Goal: Transaction & Acquisition: Purchase product/service

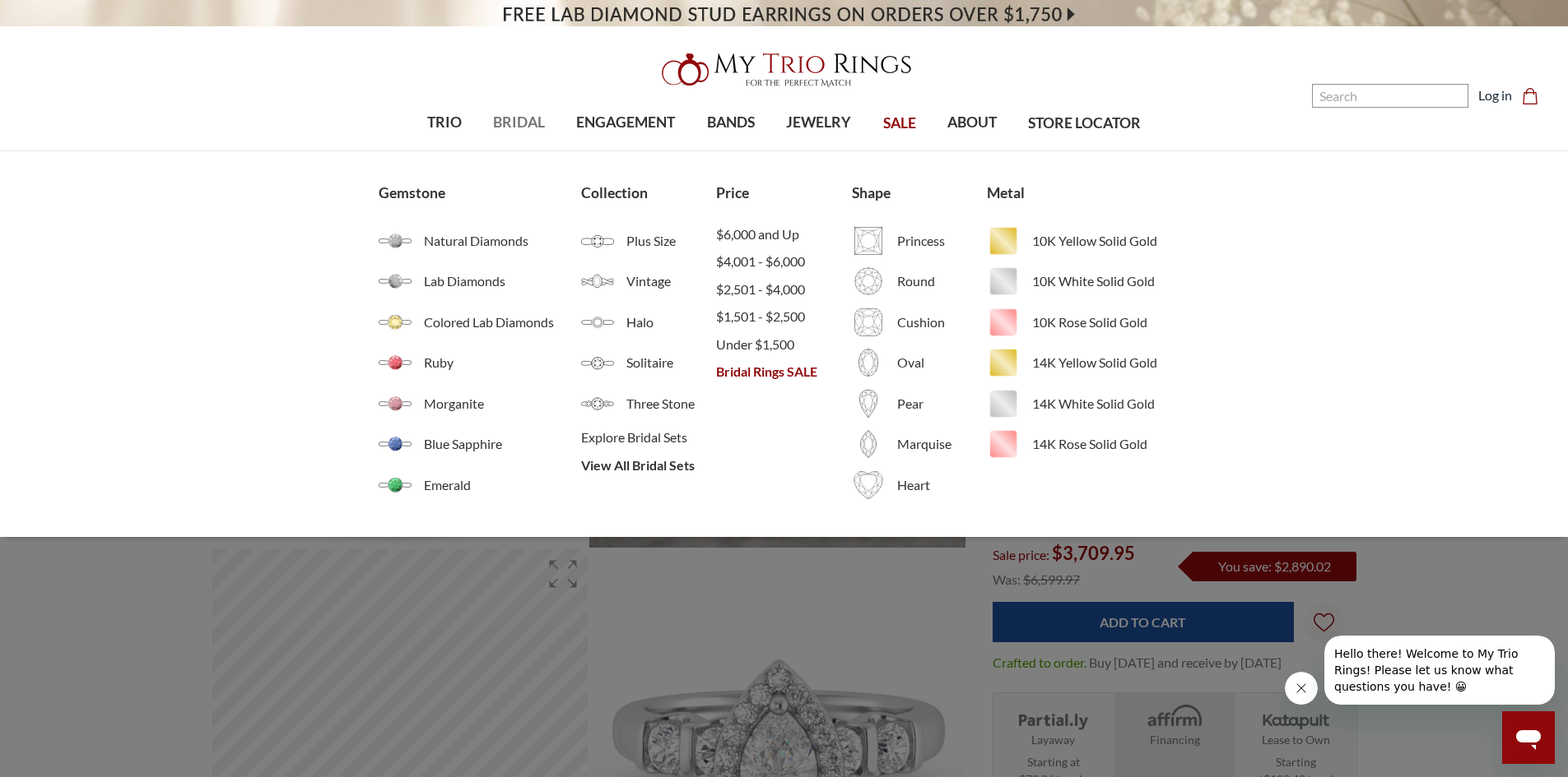
click at [505, 123] on span "BRIDAL" at bounding box center [518, 122] width 52 height 22
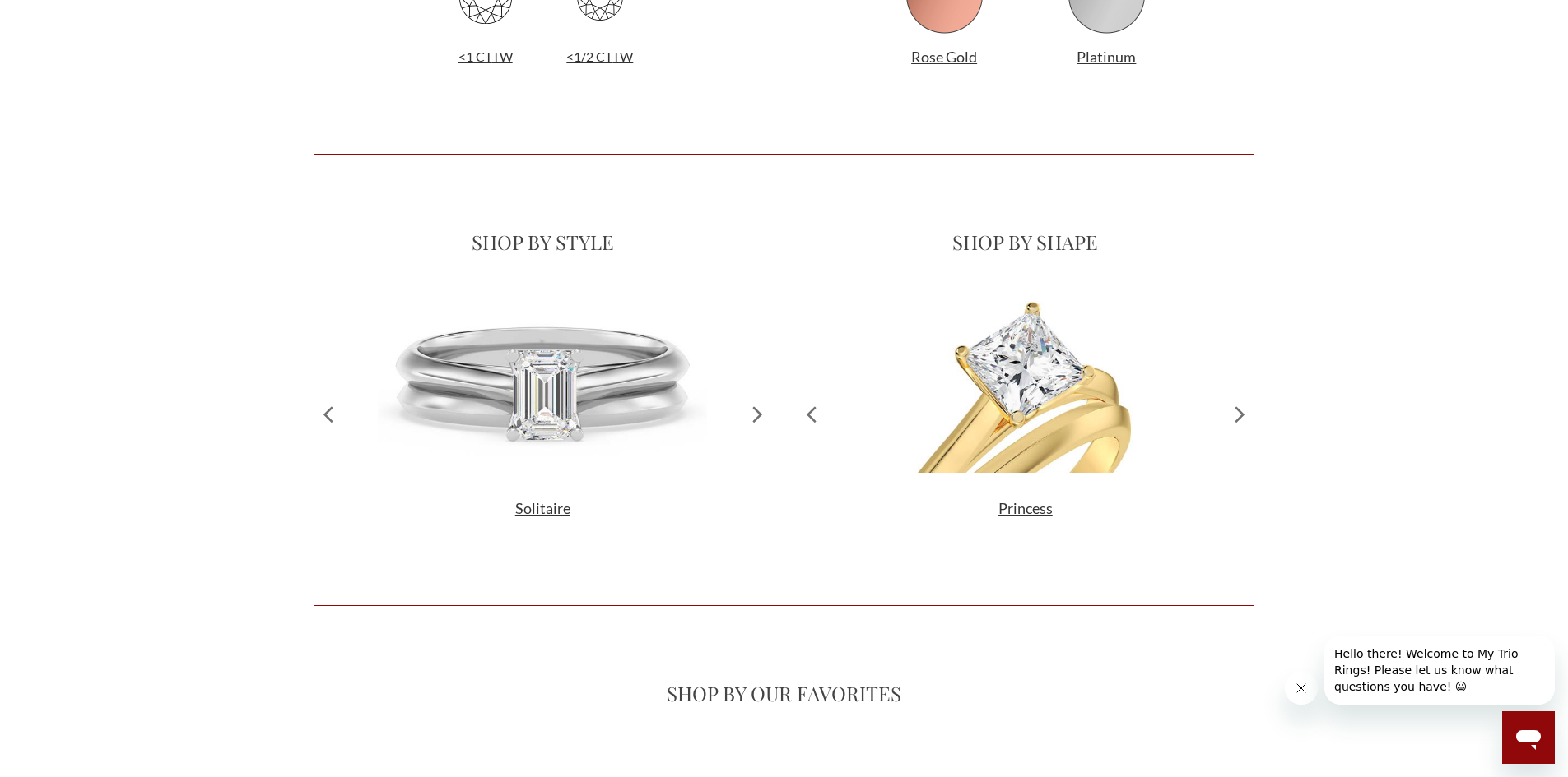
scroll to position [1481, 0]
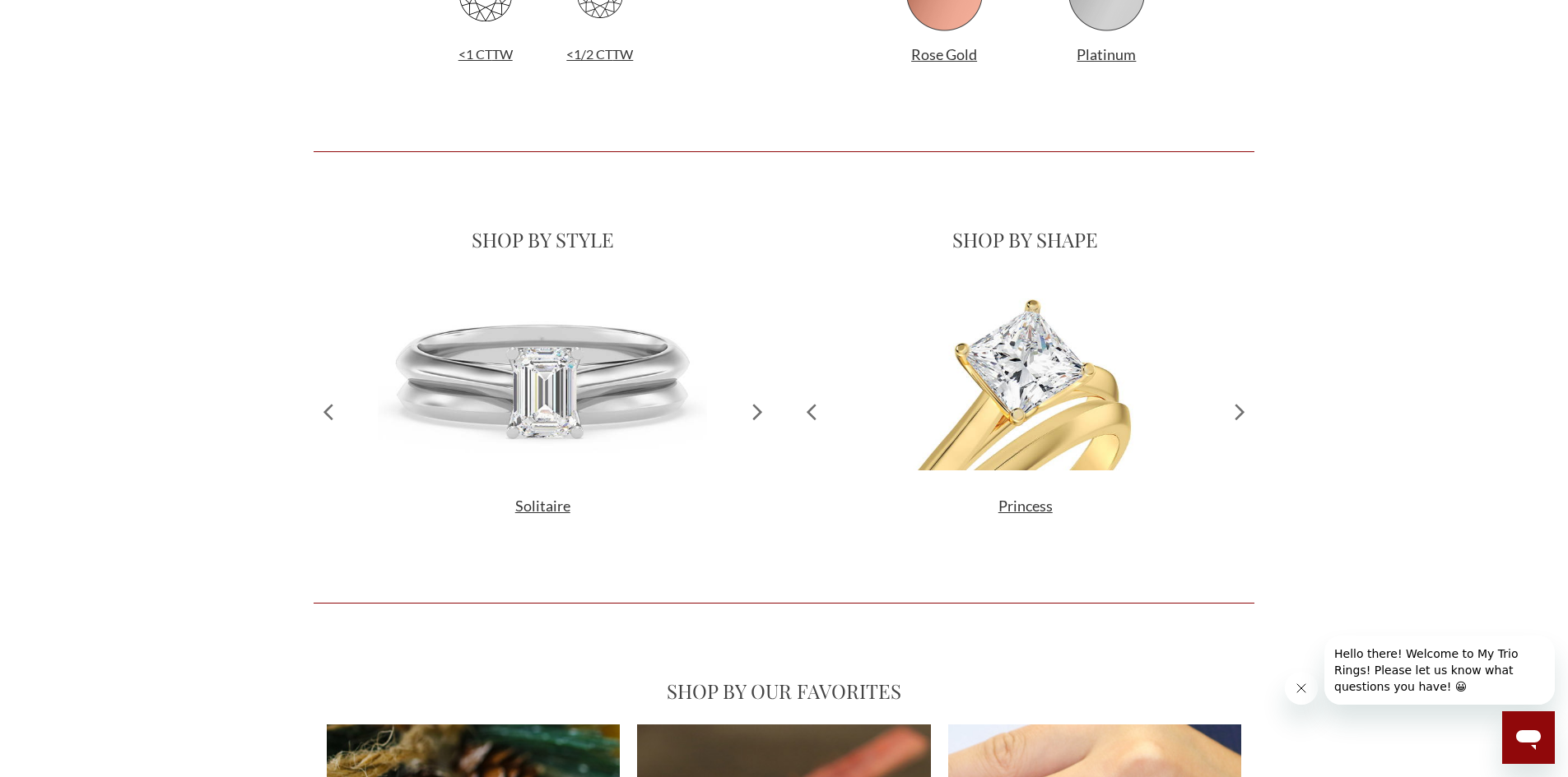
click at [537, 266] on div "SHOP BY STYLE Solitaire Halo Vintage Cluster Classic Three Stone Side Stones Sp…" at bounding box center [542, 378] width 458 height 319
drag, startPoint x: 535, startPoint y: 226, endPoint x: 530, endPoint y: 242, distance: 16.8
click at [535, 226] on div "SHOP BY STYLE" at bounding box center [542, 239] width 458 height 43
click at [753, 417] on icon at bounding box center [757, 411] width 28 height 251
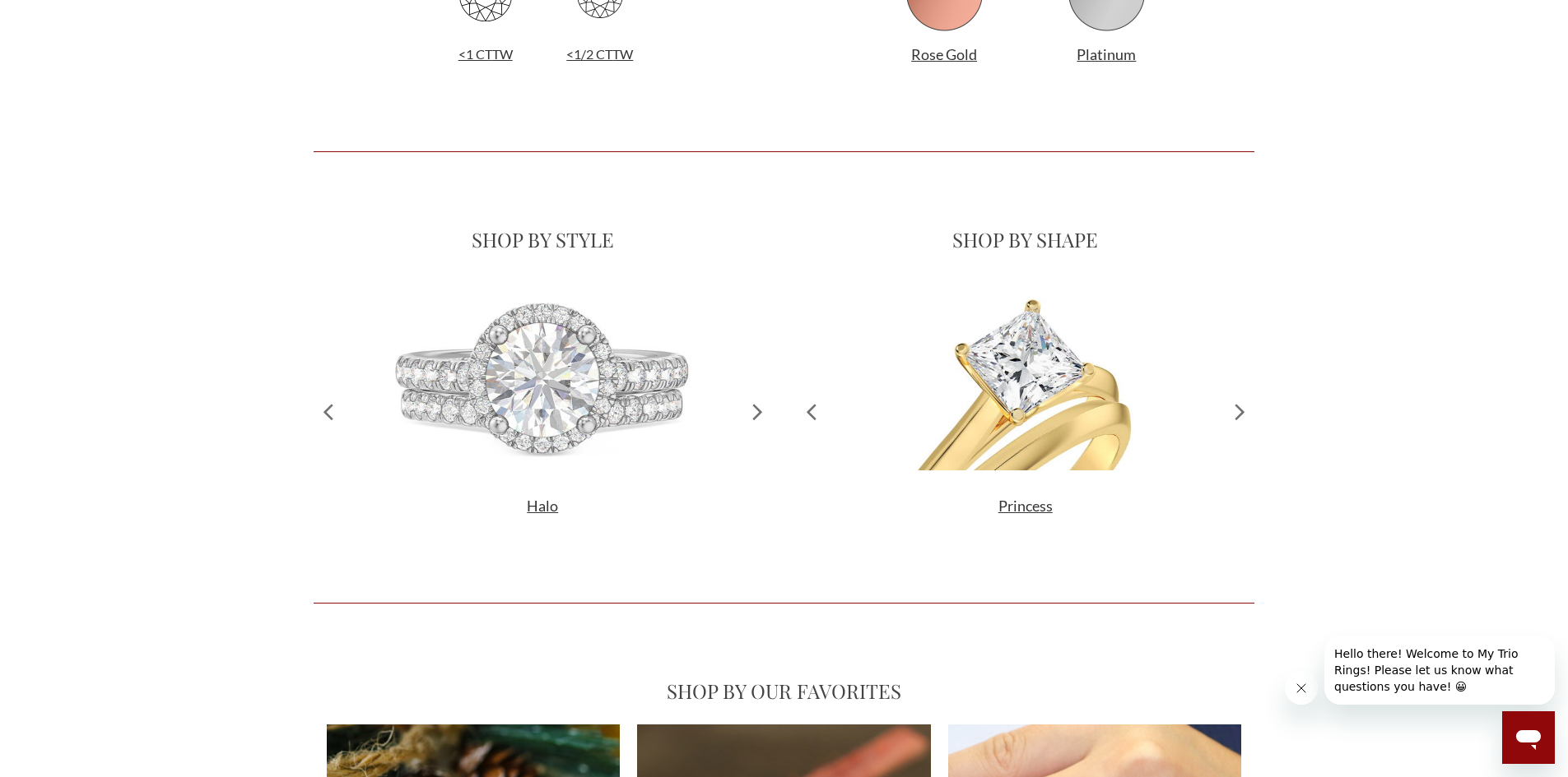
click at [752, 418] on icon at bounding box center [757, 411] width 28 height 251
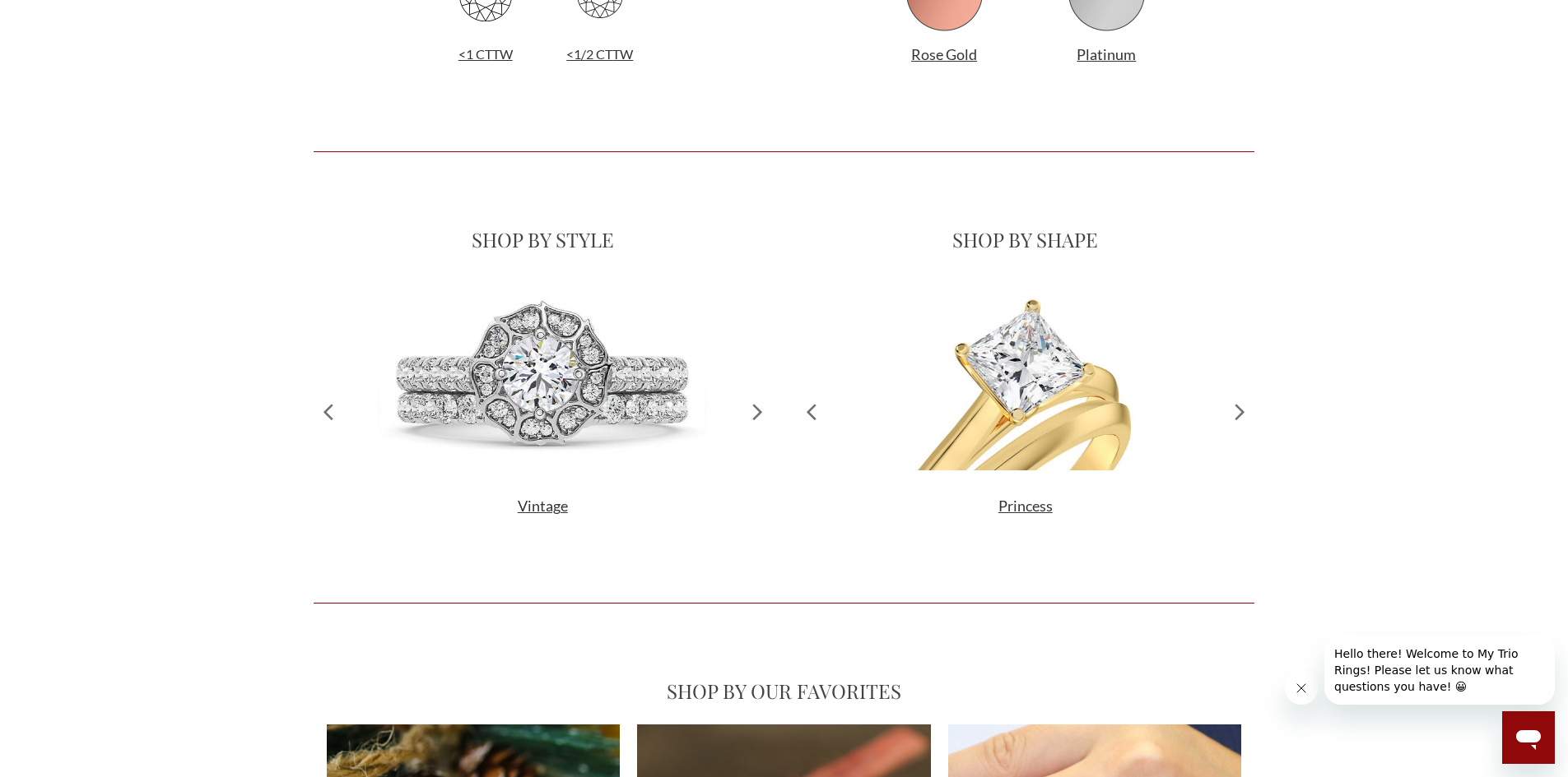
click at [752, 418] on icon at bounding box center [757, 411] width 28 height 251
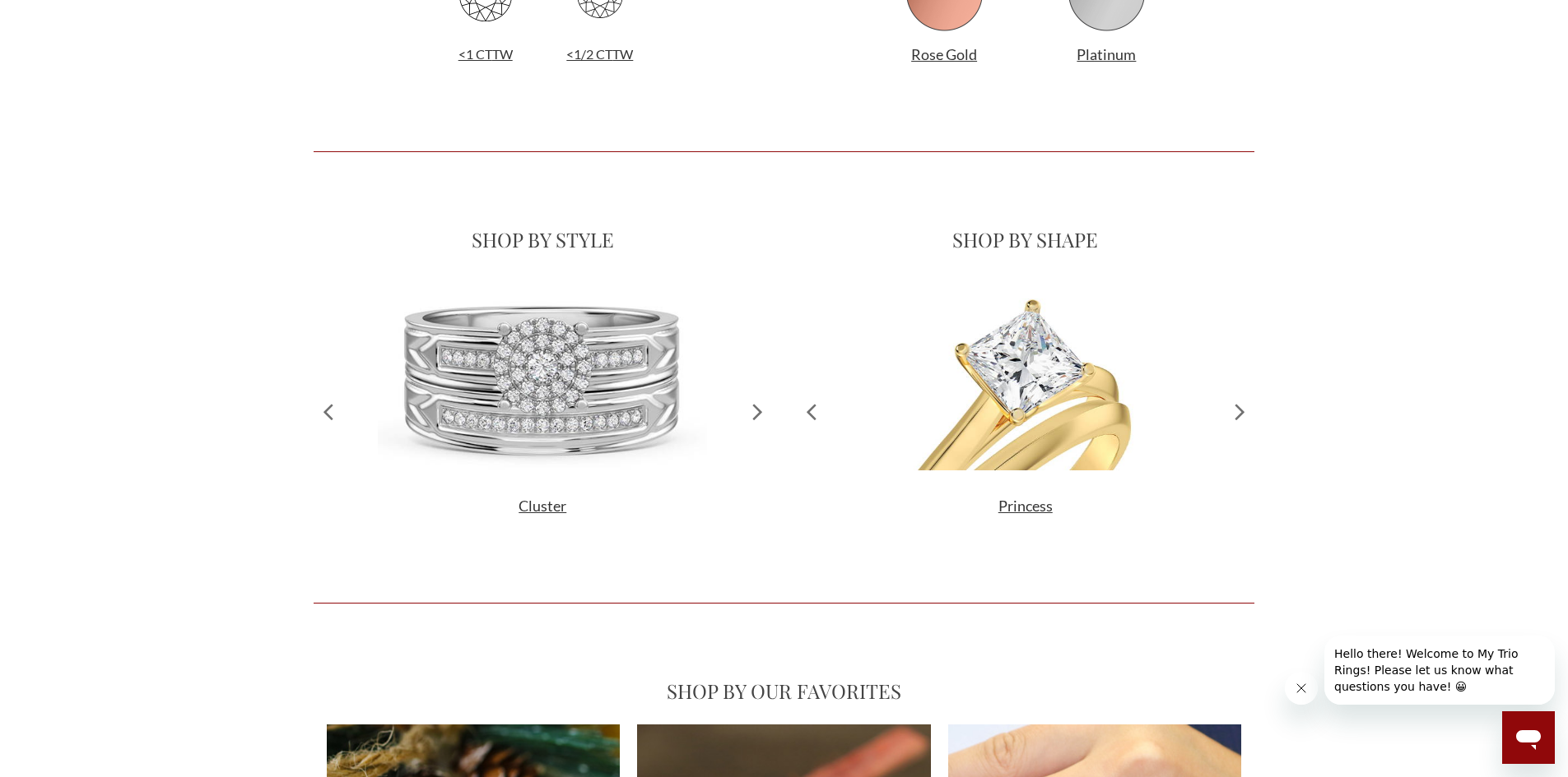
click at [564, 379] on img at bounding box center [542, 378] width 329 height 185
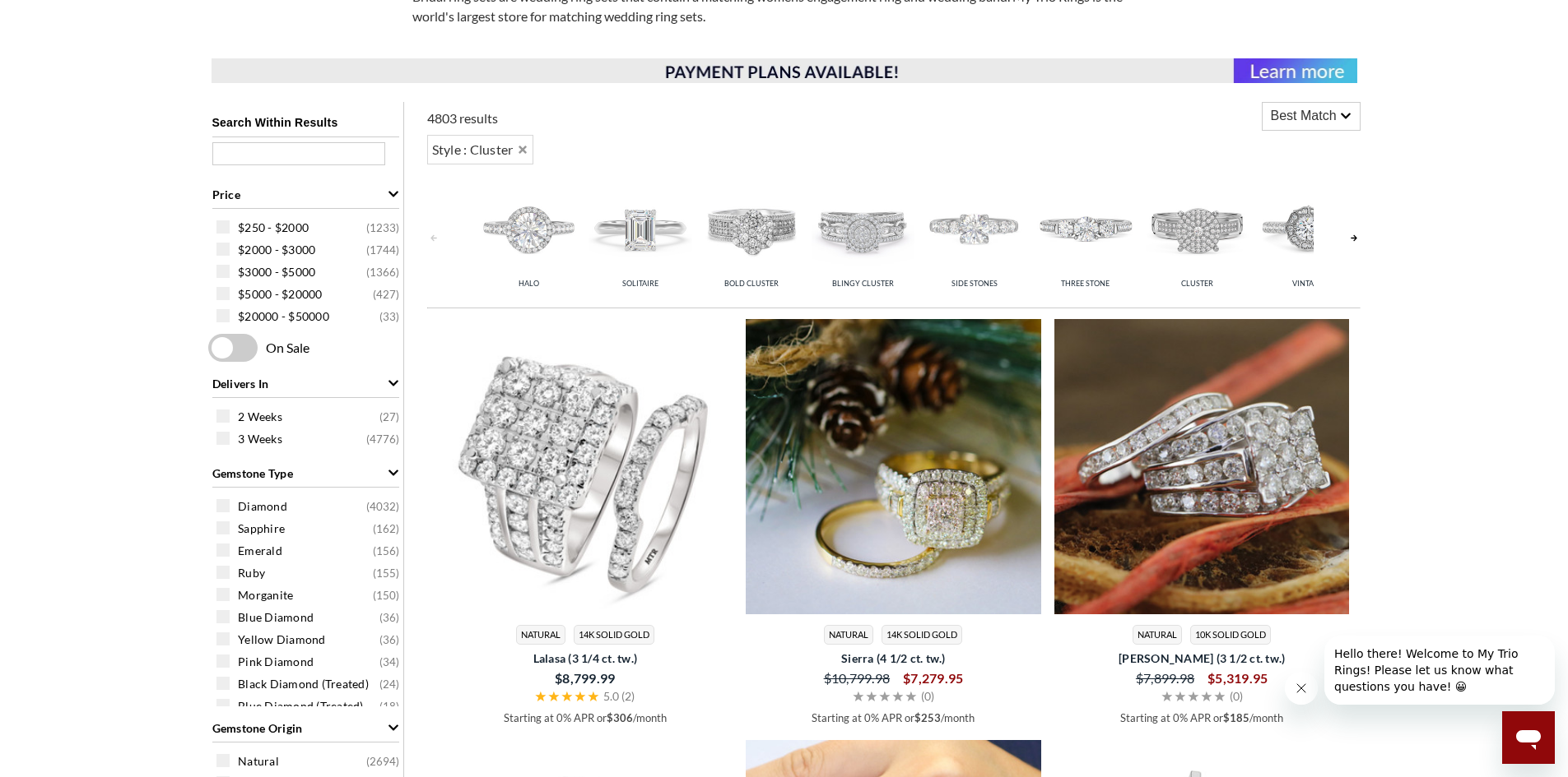
click at [614, 488] on img at bounding box center [585, 466] width 295 height 295
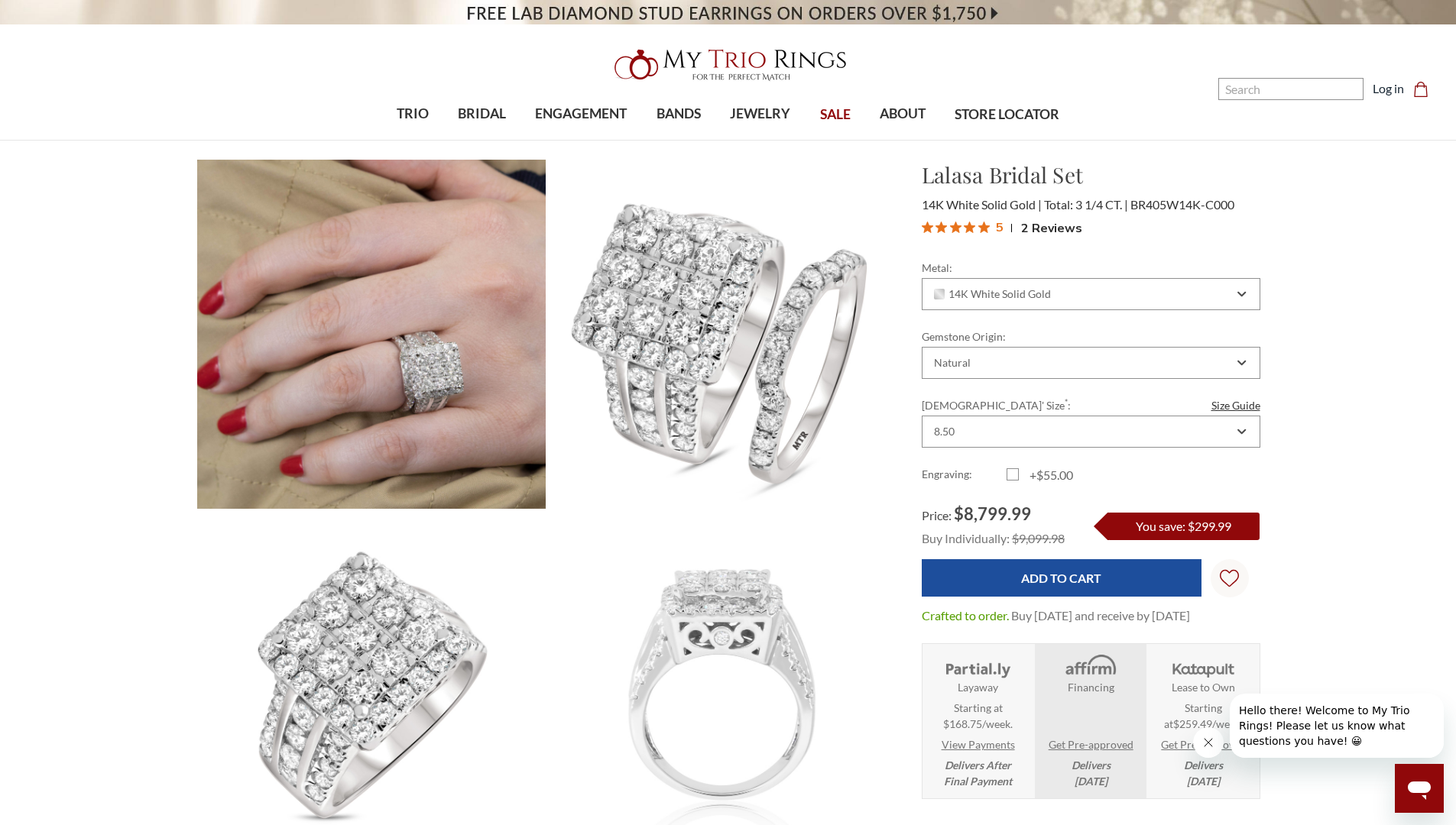
drag, startPoint x: 371, startPoint y: 33, endPoint x: 397, endPoint y: 37, distance: 26.3
click at [374, 33] on header "Toggle menu 0" at bounding box center [728, 71] width 1456 height 141
